Goal: Information Seeking & Learning: Learn about a topic

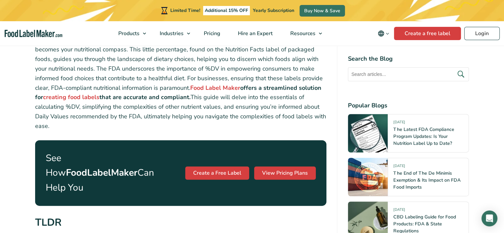
scroll to position [265, 0]
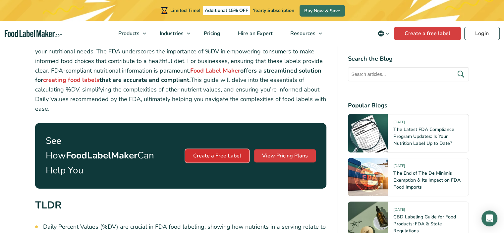
click at [221, 149] on link "Create a Free Label" at bounding box center [217, 155] width 64 height 13
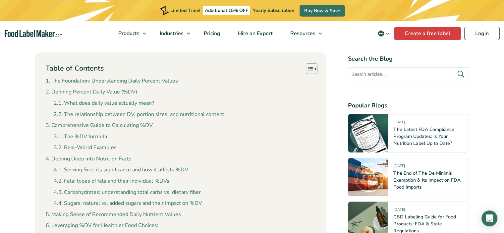
scroll to position [630, 0]
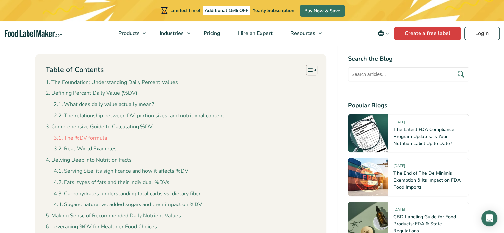
click at [92, 134] on link "The %DV formula" at bounding box center [80, 138] width 53 height 9
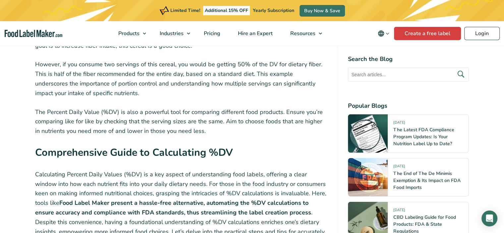
scroll to position [1632, 0]
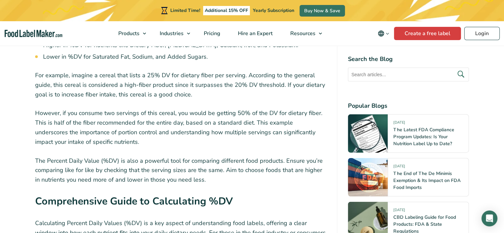
scroll to position [630, 0]
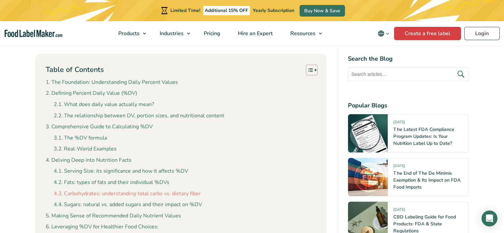
click at [118, 190] on link "Carbohydrates: understanding total carbs vs. dietary fiber" at bounding box center [127, 194] width 147 height 9
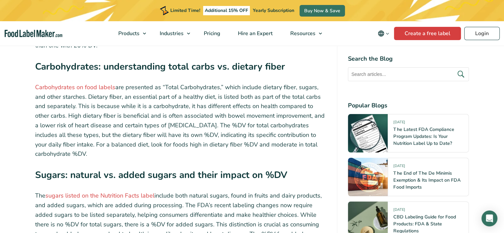
scroll to position [2574, 0]
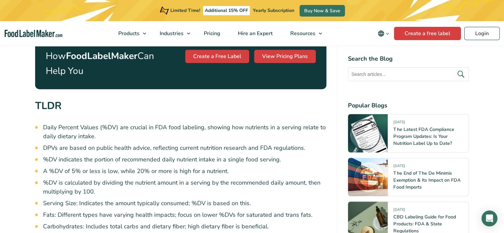
scroll to position [398, 0]
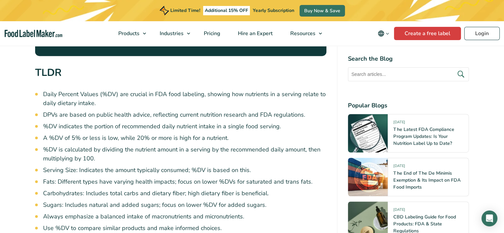
click at [175, 189] on li "Carbohydrates: Includes total carbs and dietary fiber; high dietary fiber is be…" at bounding box center [185, 193] width 284 height 9
click at [125, 189] on li "Carbohydrates: Includes total carbs and dietary fiber; high dietary fiber is be…" at bounding box center [185, 193] width 284 height 9
